Goal: Task Accomplishment & Management: Manage account settings

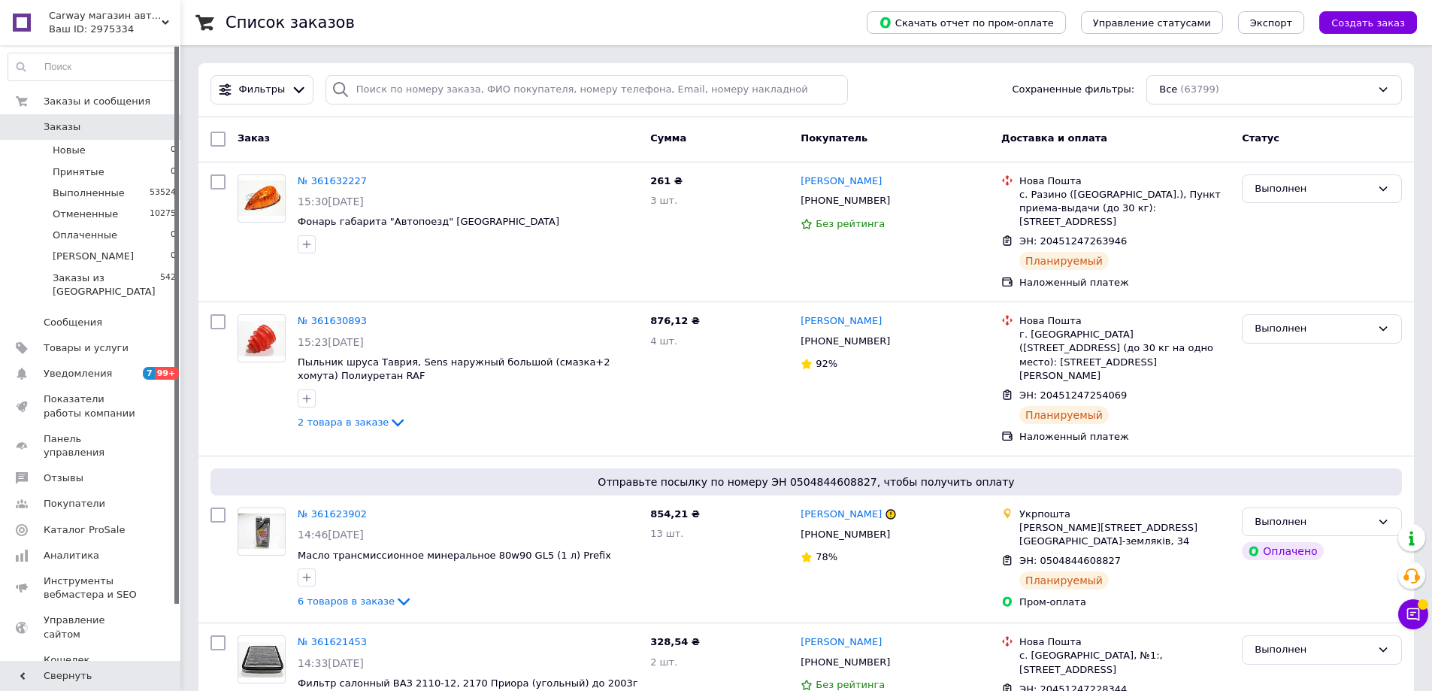
click at [88, 132] on span "Заказы" at bounding box center [91, 127] width 95 height 14
click at [116, 146] on li "Новые 0" at bounding box center [92, 150] width 185 height 21
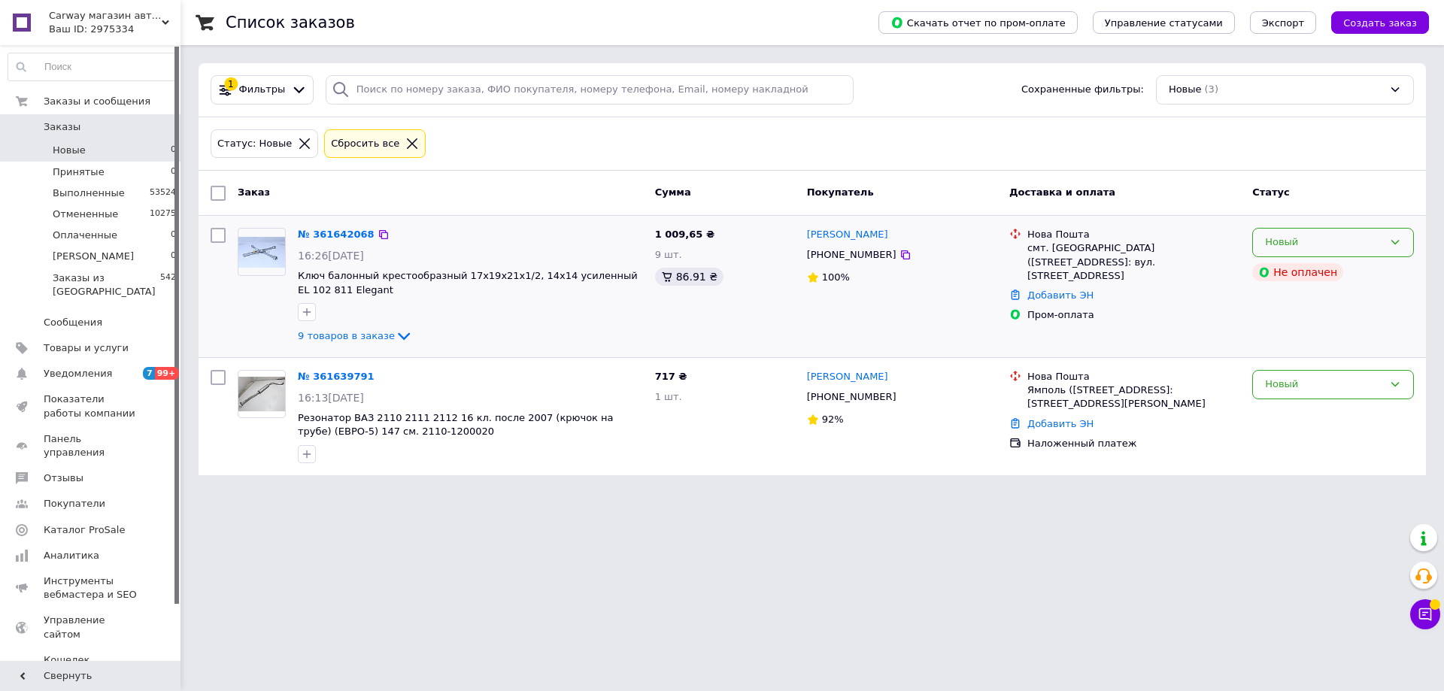
click at [1389, 241] on icon at bounding box center [1395, 242] width 12 height 12
click at [1360, 265] on li "Принят" at bounding box center [1333, 274] width 160 height 28
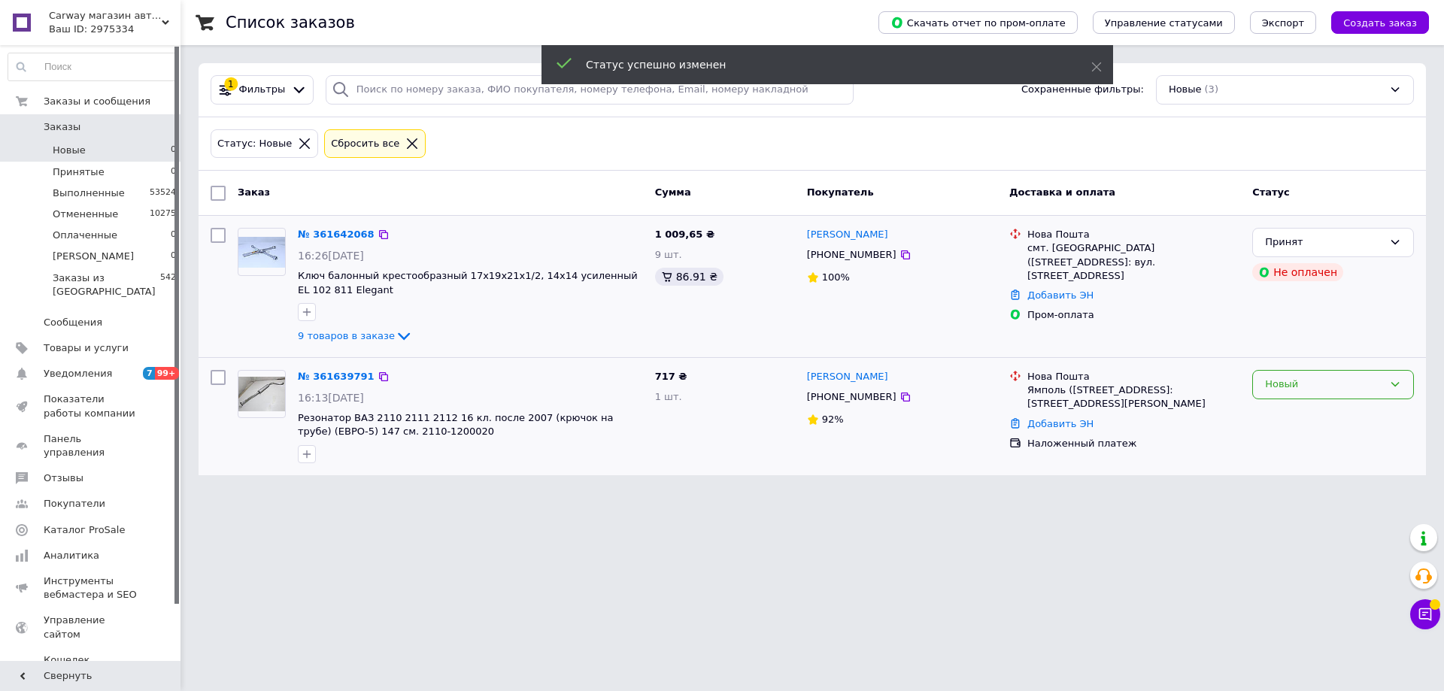
click at [1372, 377] on div "Новый" at bounding box center [1324, 385] width 118 height 16
click at [1353, 411] on li "Принят" at bounding box center [1333, 416] width 160 height 28
click at [689, 493] on html "Сarway магазин автозапчастей Ваш ID: 2975334 Сайт Сarway магазин автозапчастей …" at bounding box center [722, 246] width 1444 height 493
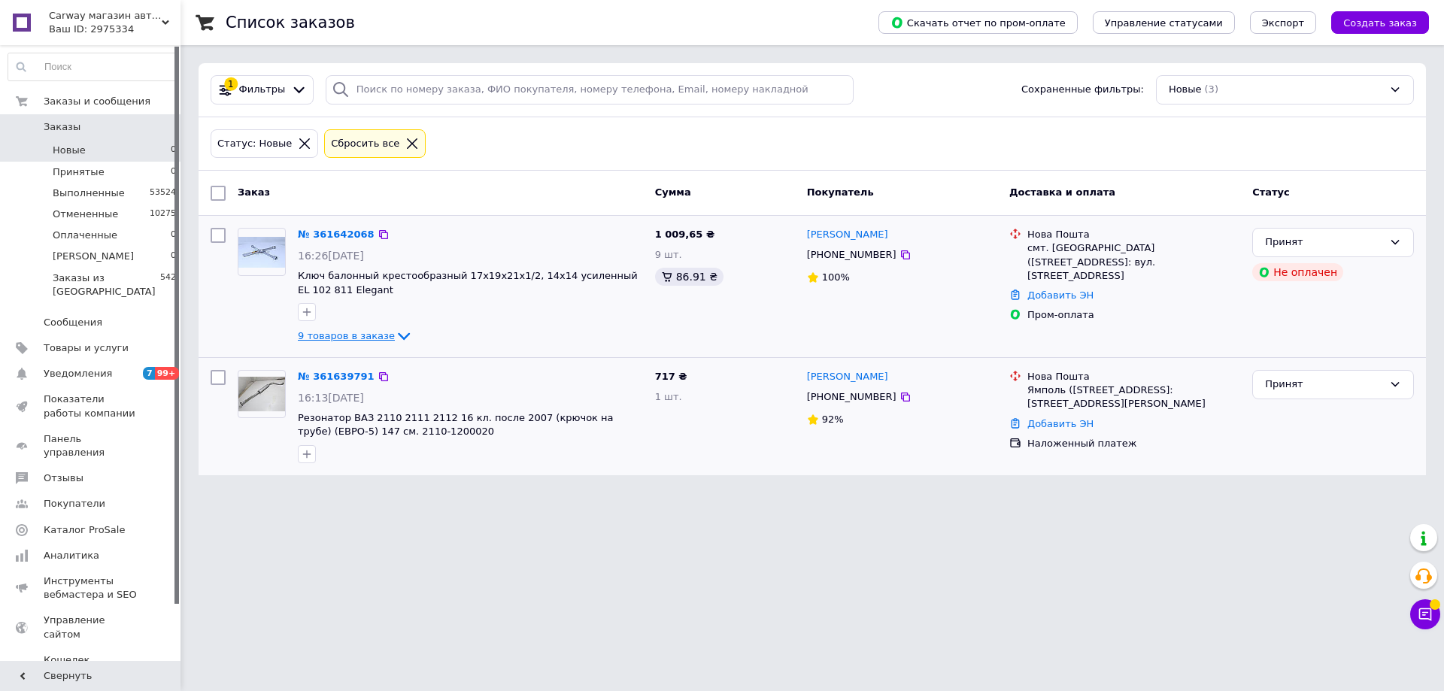
click at [341, 335] on span "9 товаров в заказе" at bounding box center [346, 335] width 97 height 11
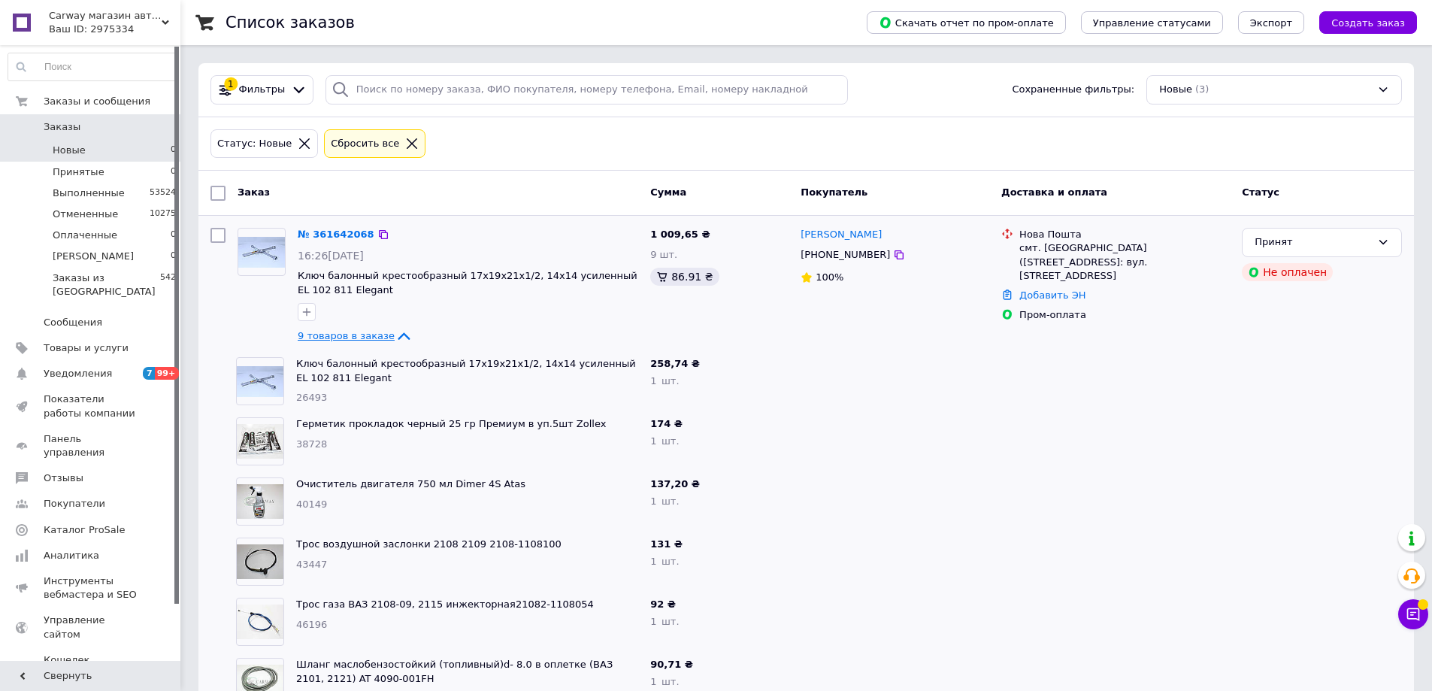
click at [342, 338] on span "9 товаров в заказе" at bounding box center [346, 335] width 97 height 11
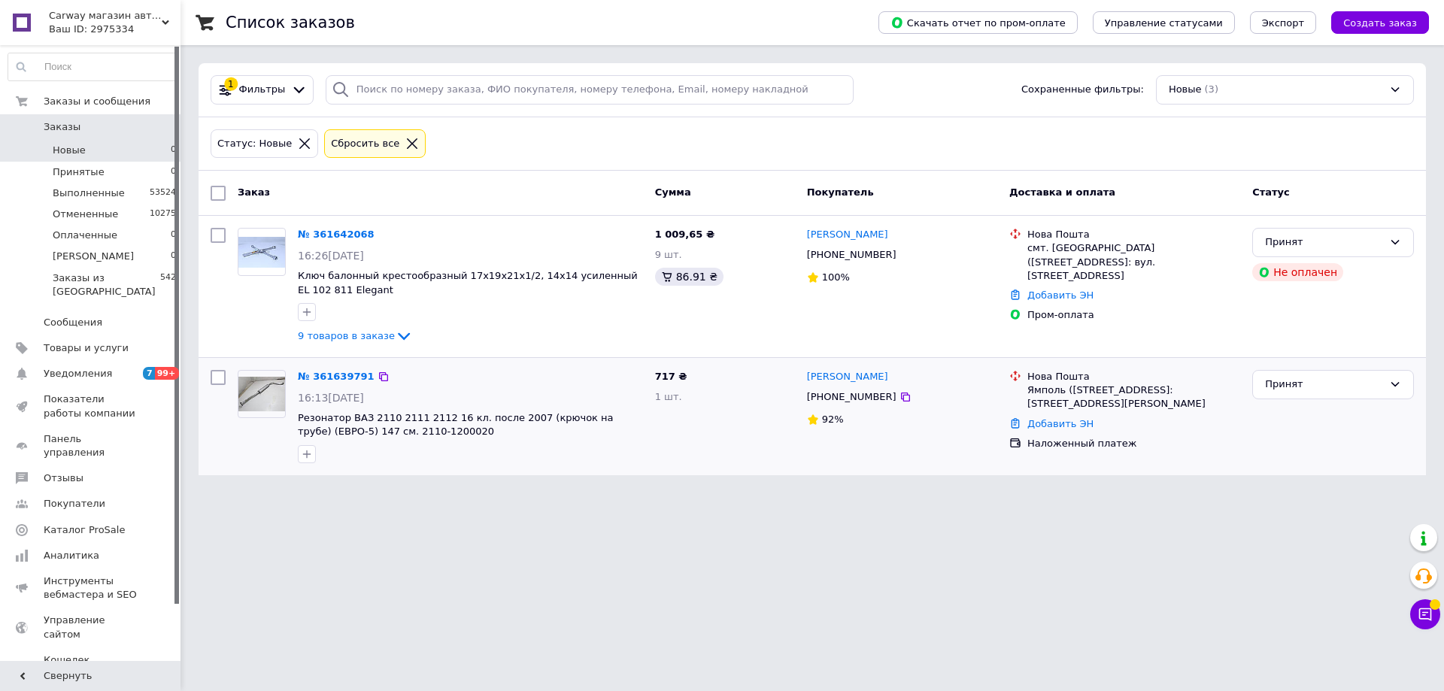
click at [114, 120] on link "Заказы 0" at bounding box center [92, 127] width 185 height 26
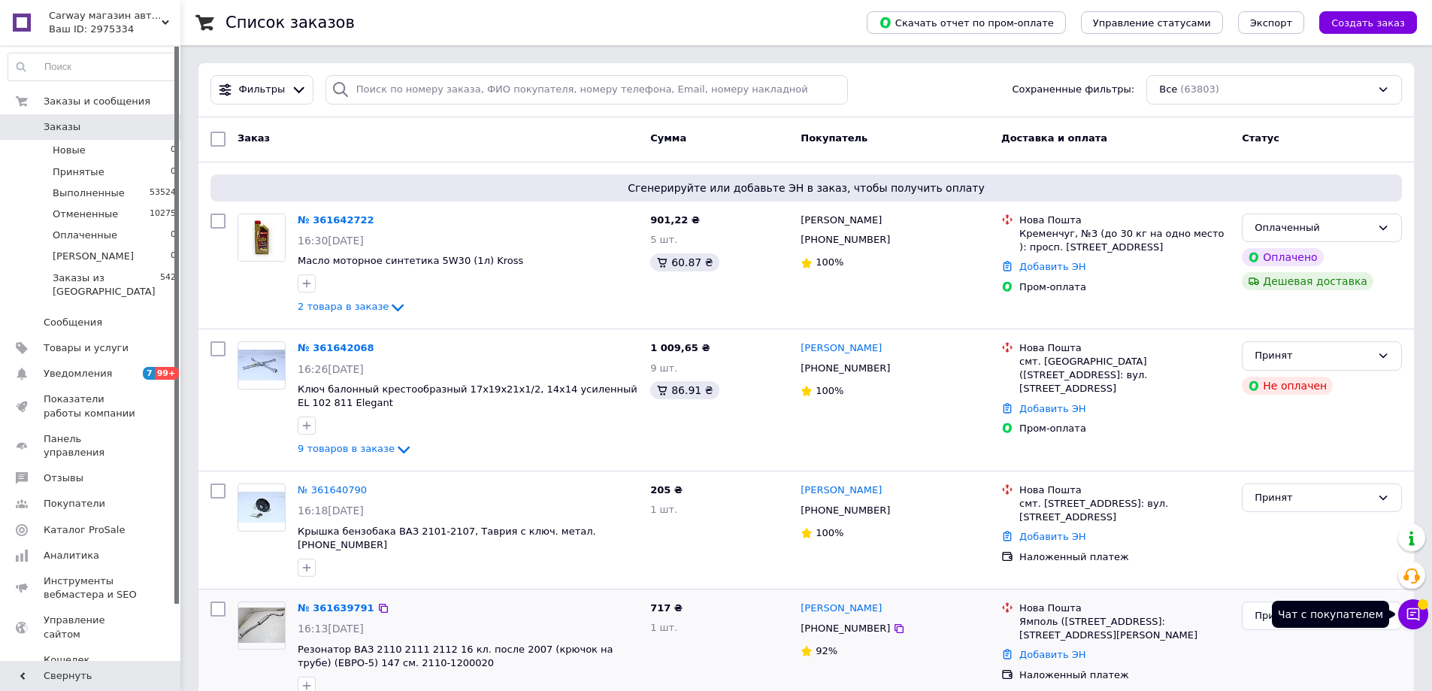
click at [1411, 616] on icon at bounding box center [1413, 614] width 15 height 15
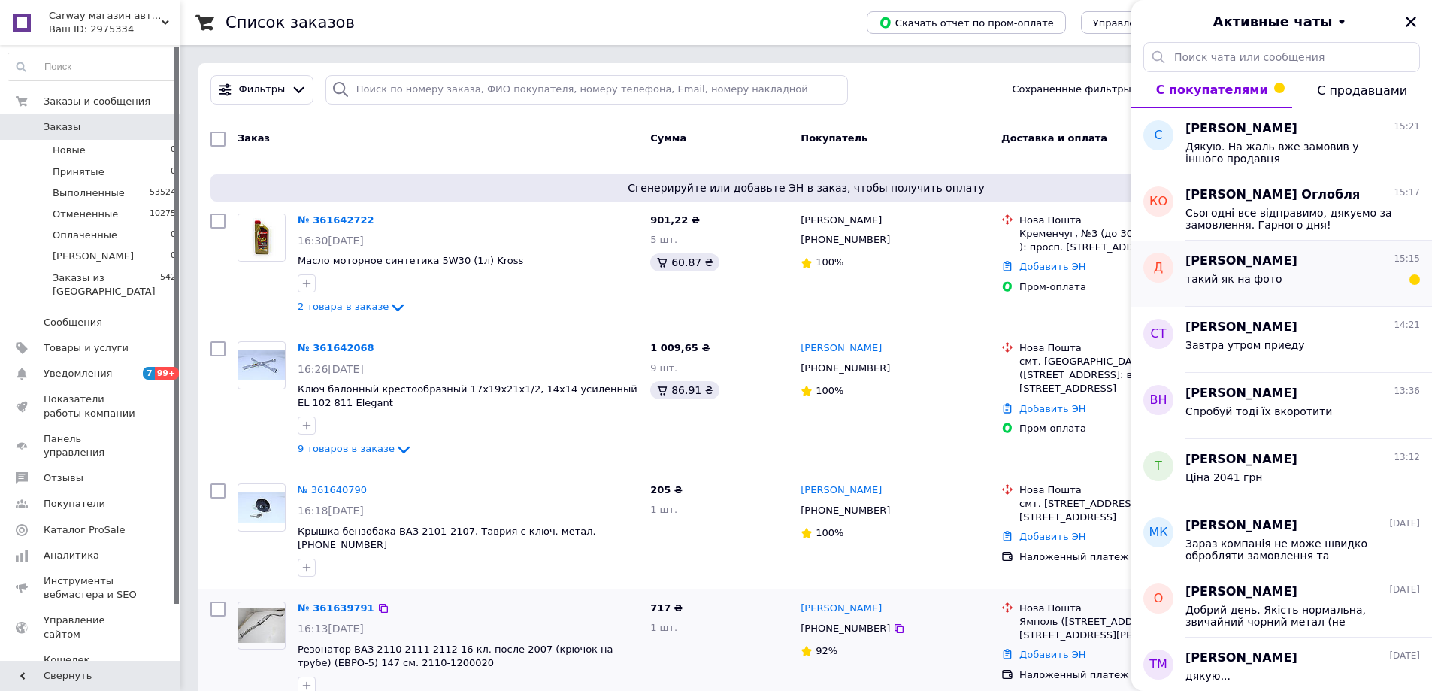
click at [1358, 273] on div "такий як на фото" at bounding box center [1303, 282] width 235 height 24
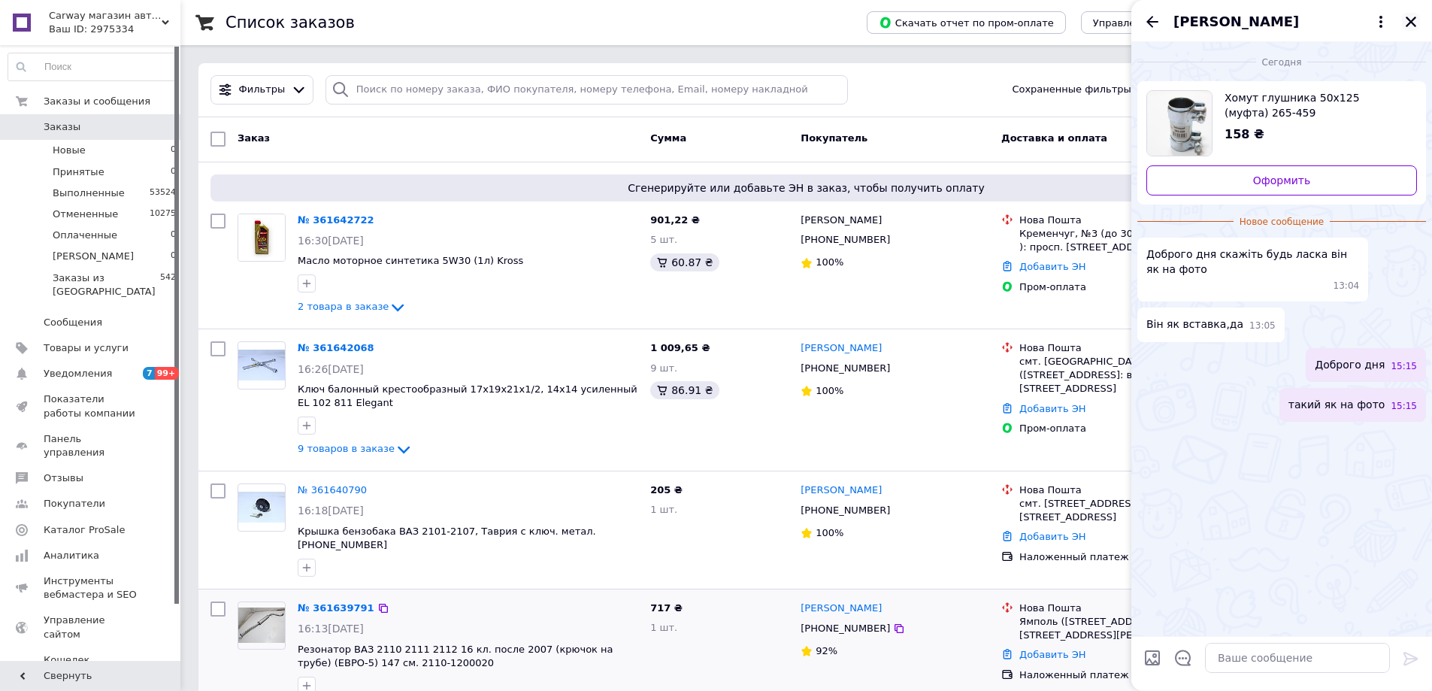
click at [1417, 22] on icon "Закрыть" at bounding box center [1411, 22] width 14 height 14
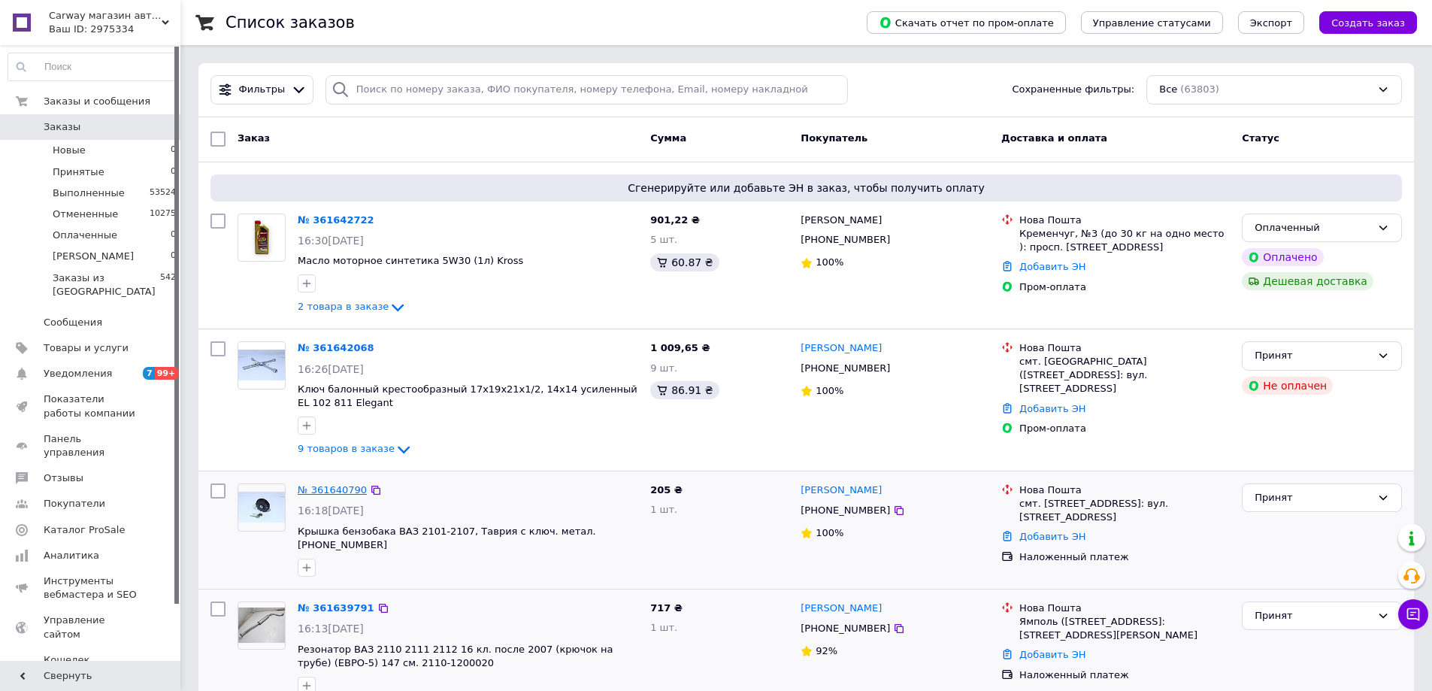
click at [326, 489] on link "№ 361640790" at bounding box center [332, 489] width 69 height 11
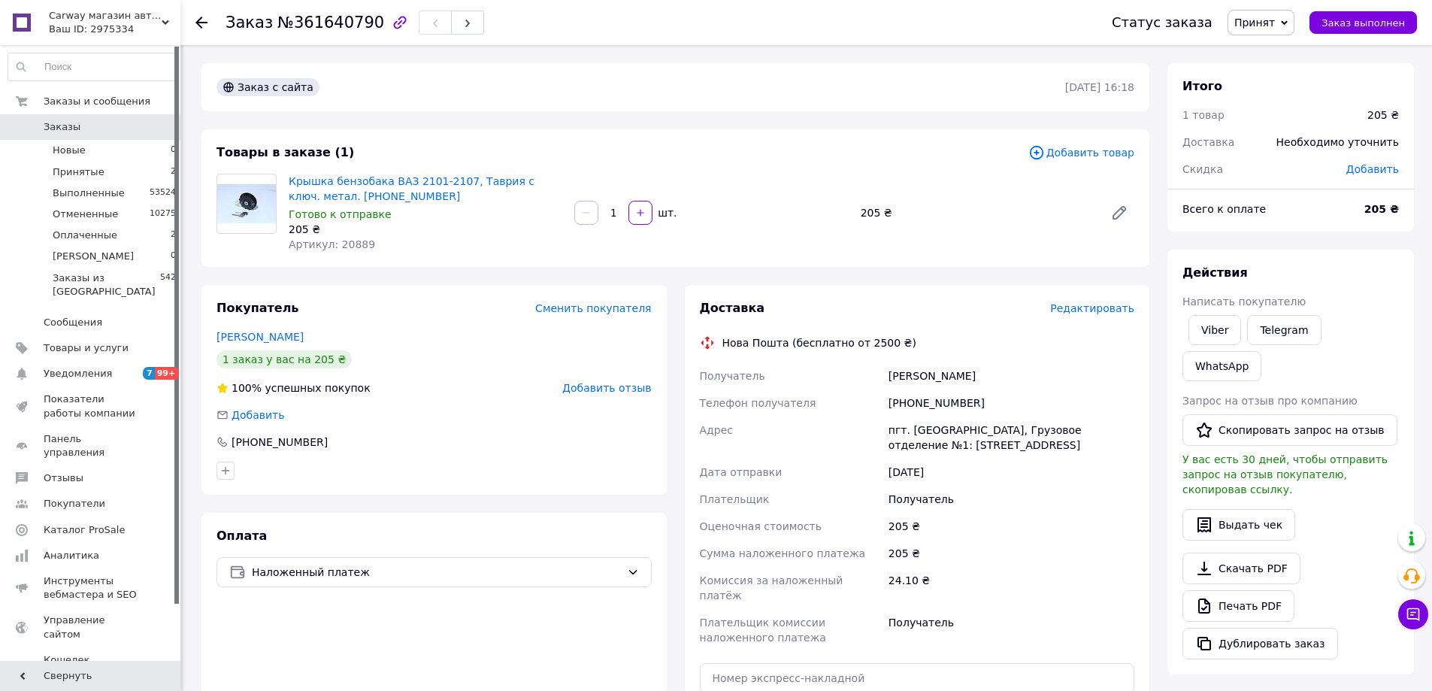
click at [956, 285] on div "Доставка Редактировать Нова Пошта (бесплатно от 2500 ₴) Получатель [PERSON_NAME…" at bounding box center [917, 548] width 465 height 526
click at [1110, 304] on span "Редактировать" at bounding box center [1092, 308] width 84 height 12
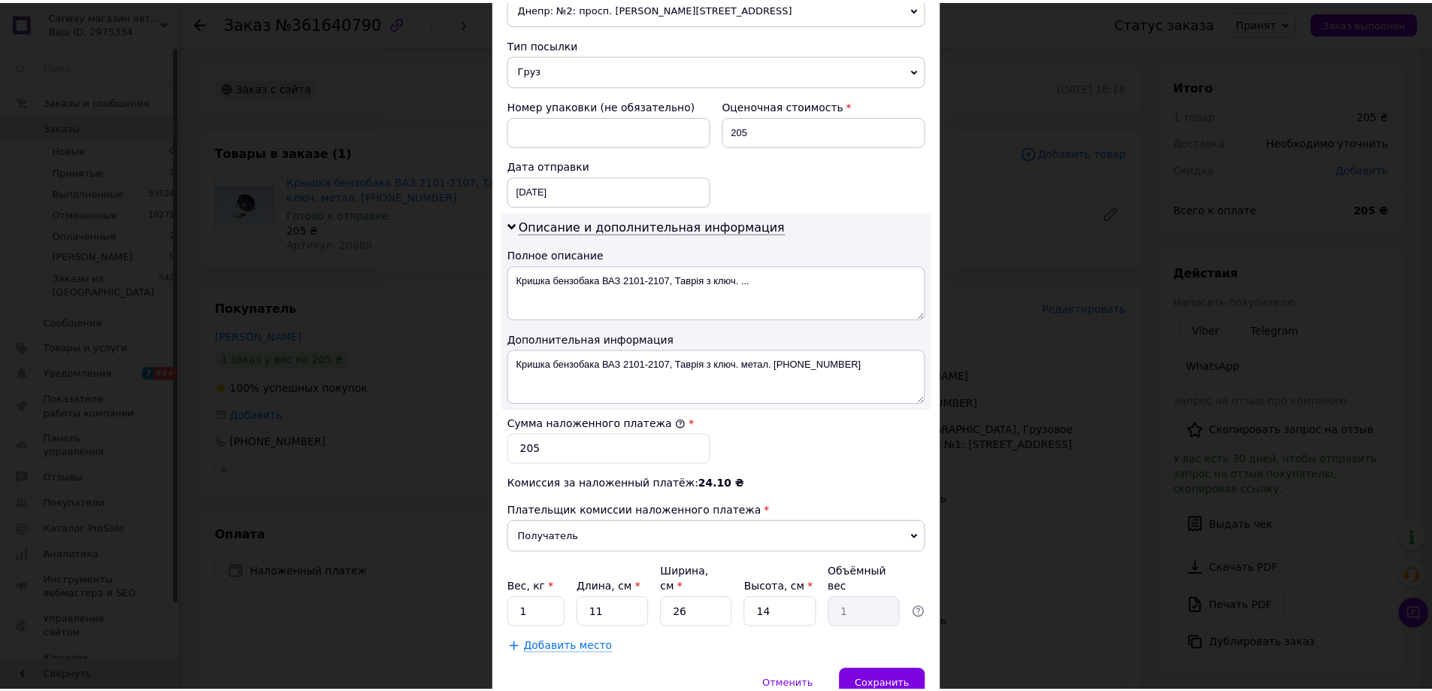
scroll to position [625, 0]
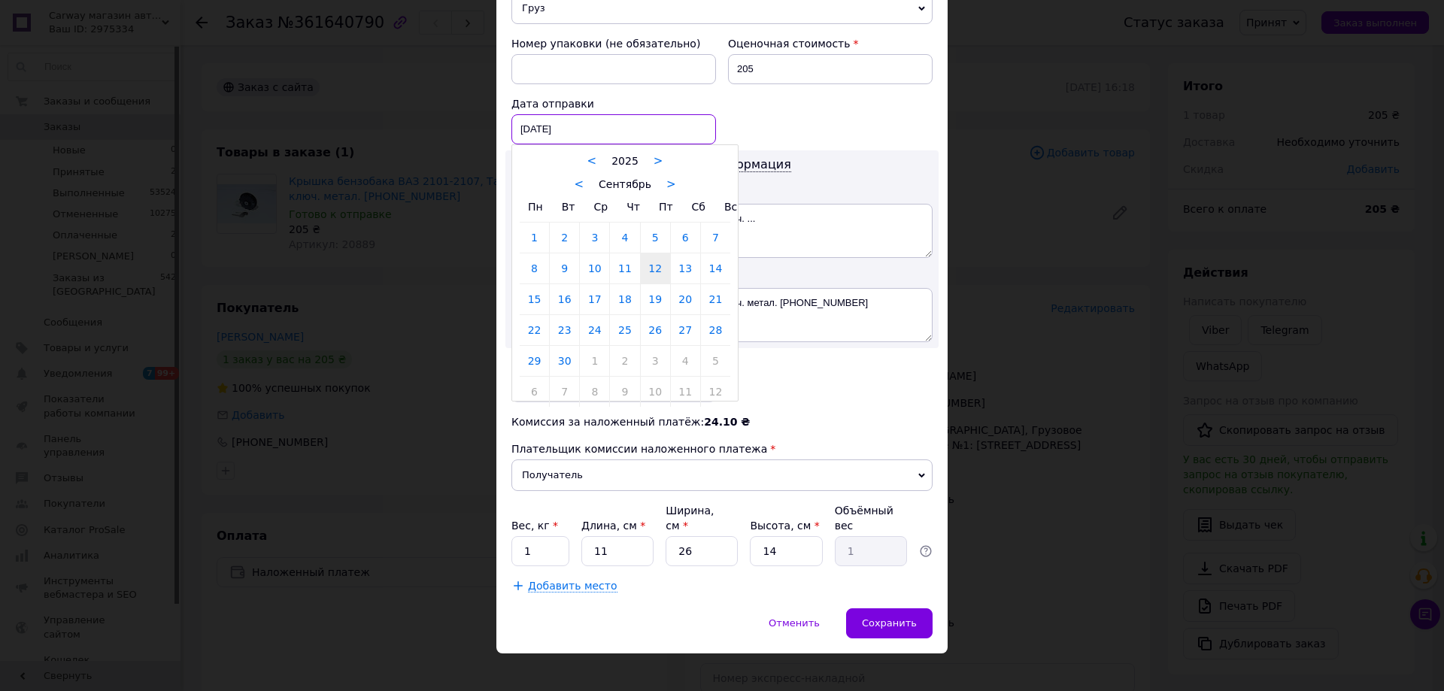
click at [558, 123] on div "[DATE] < 2025 > < Сентябрь > Пн Вт Ср Чт Пт Сб Вс 1 2 3 4 5 6 7 8 9 10 11 12 13…" at bounding box center [613, 129] width 205 height 30
click at [679, 271] on link "13" at bounding box center [685, 268] width 29 height 30
type input "[DATE]"
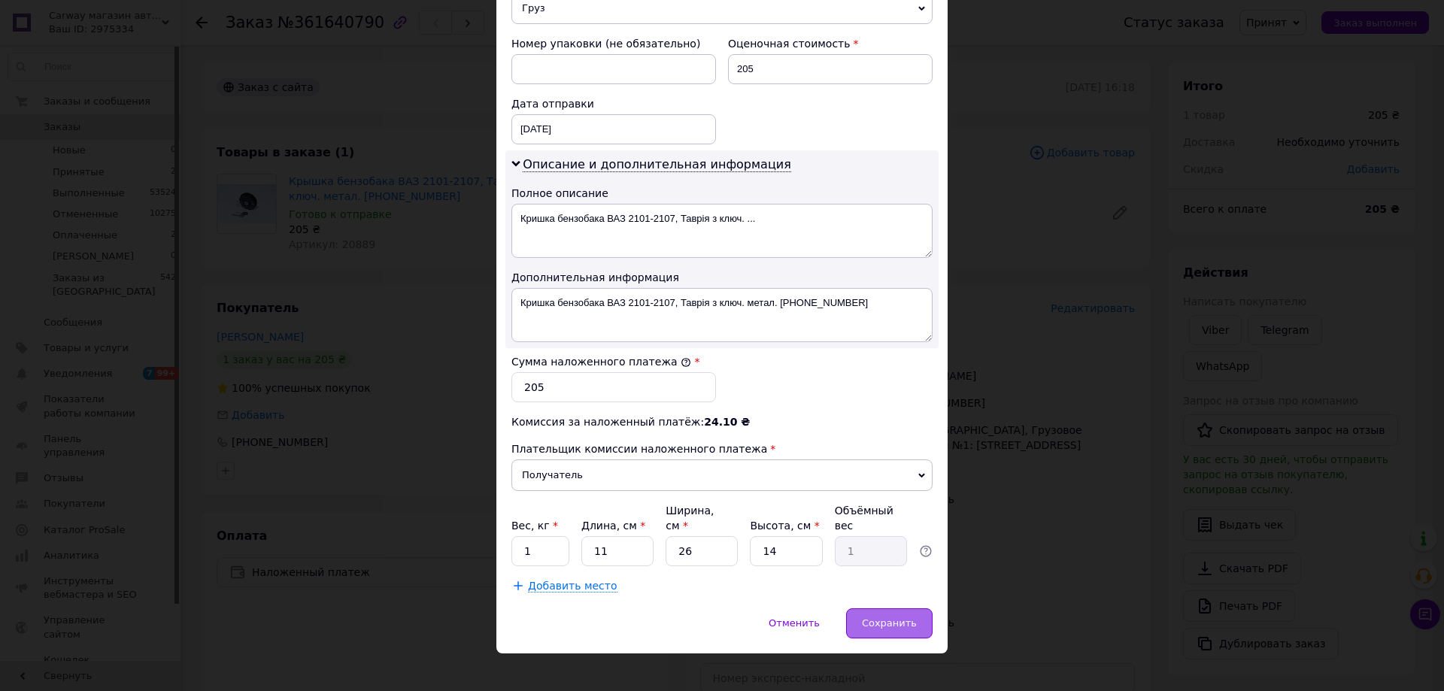
click at [895, 617] on span "Сохранить" at bounding box center [889, 622] width 55 height 11
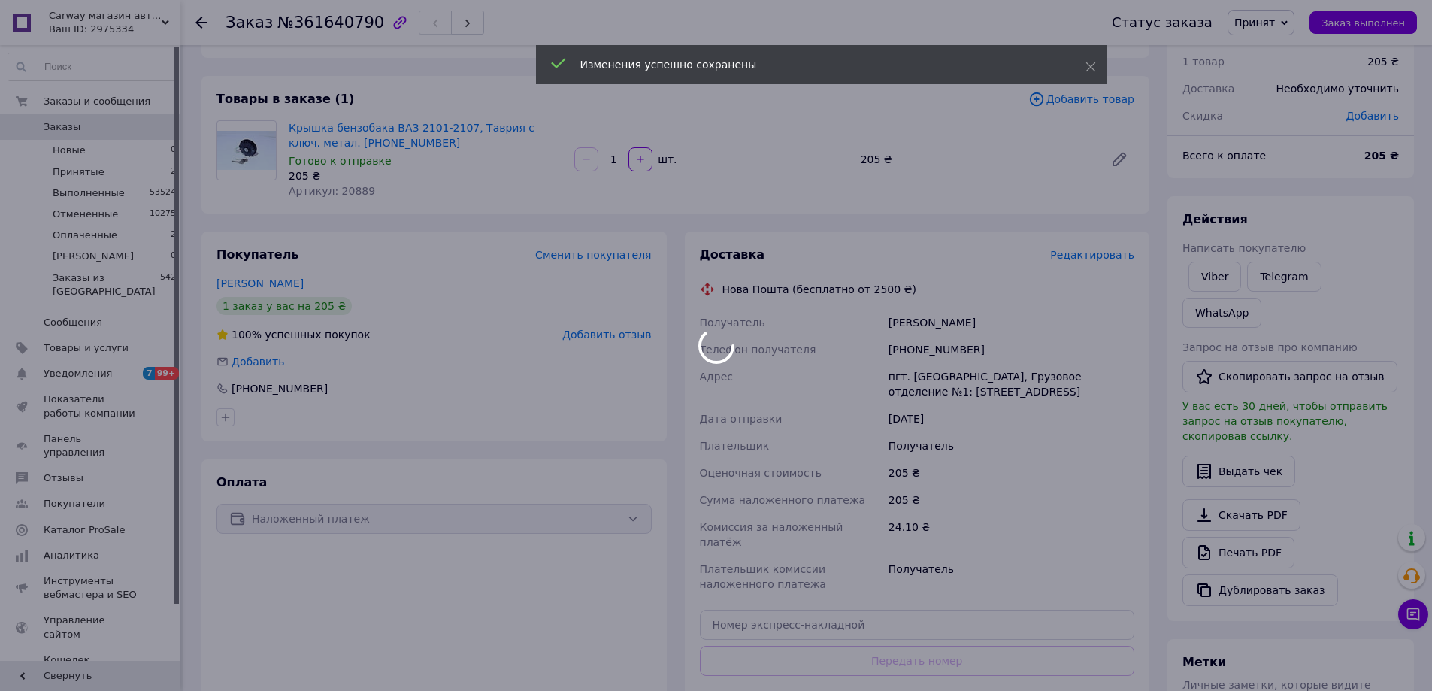
scroll to position [226, 0]
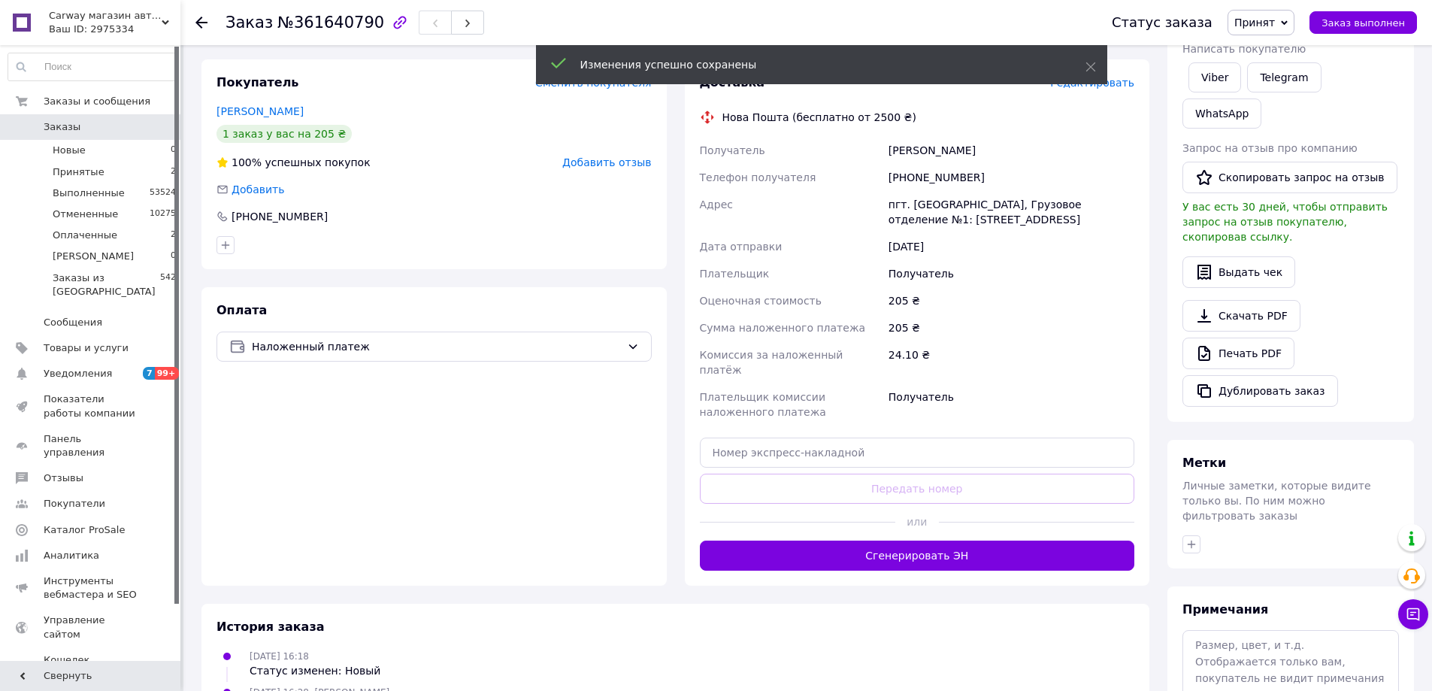
click at [918, 542] on button "Сгенерировать ЭН" at bounding box center [917, 556] width 435 height 30
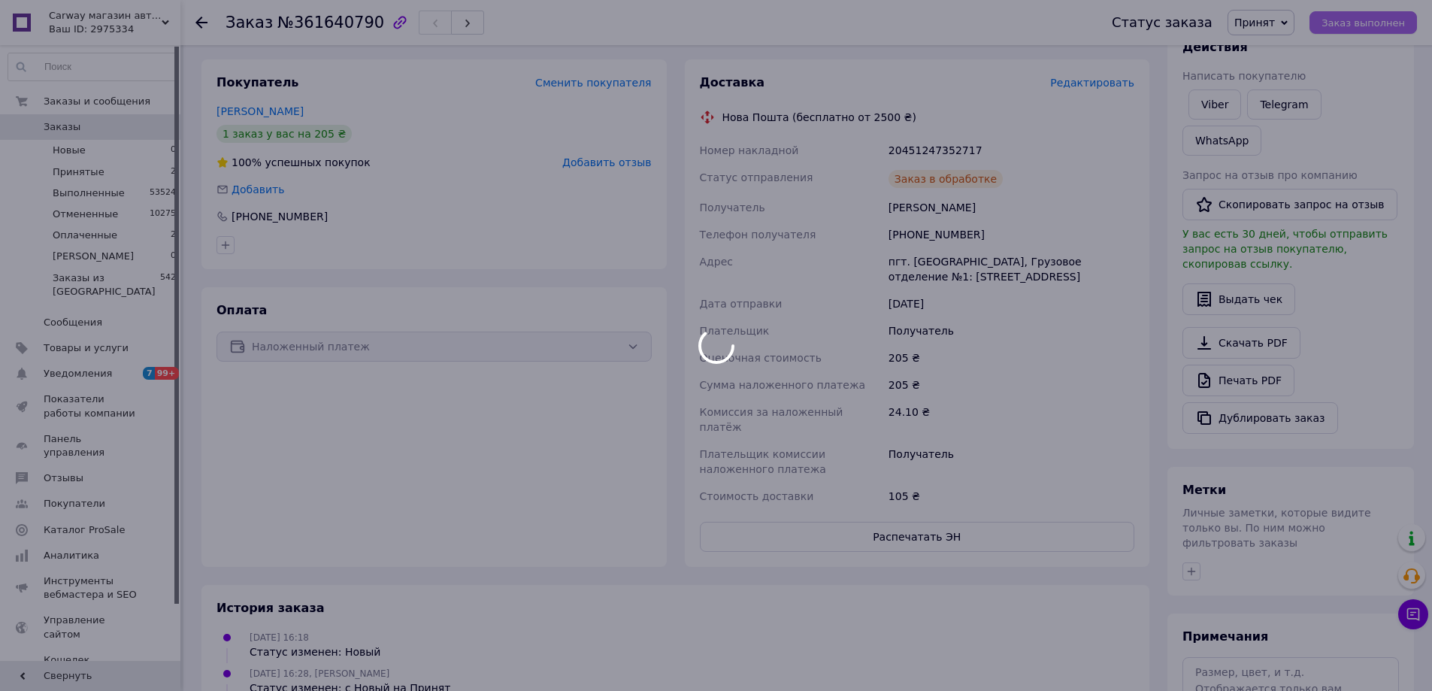
click at [1374, 31] on div at bounding box center [716, 345] width 1432 height 691
